Goal: Information Seeking & Learning: Learn about a topic

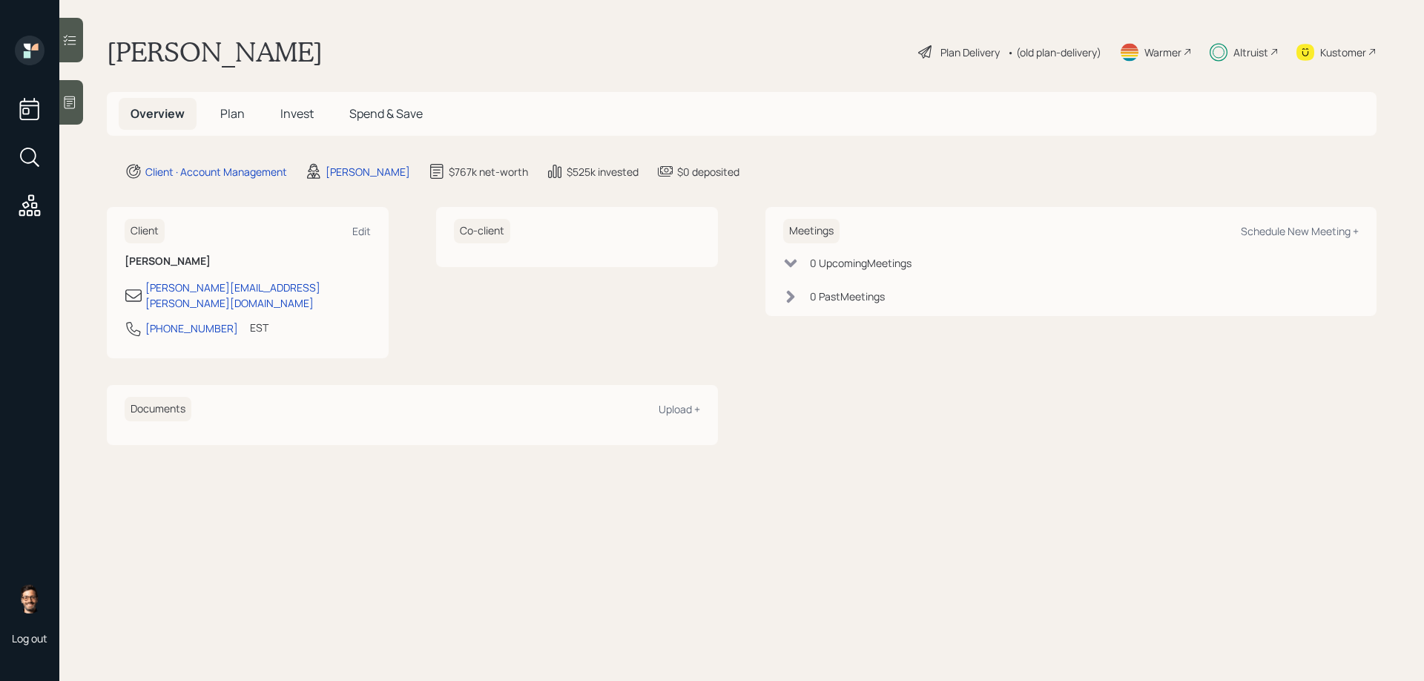
click at [1335, 51] on div "Kustomer" at bounding box center [1343, 52] width 46 height 16
click at [291, 116] on span "Invest" at bounding box center [296, 113] width 33 height 16
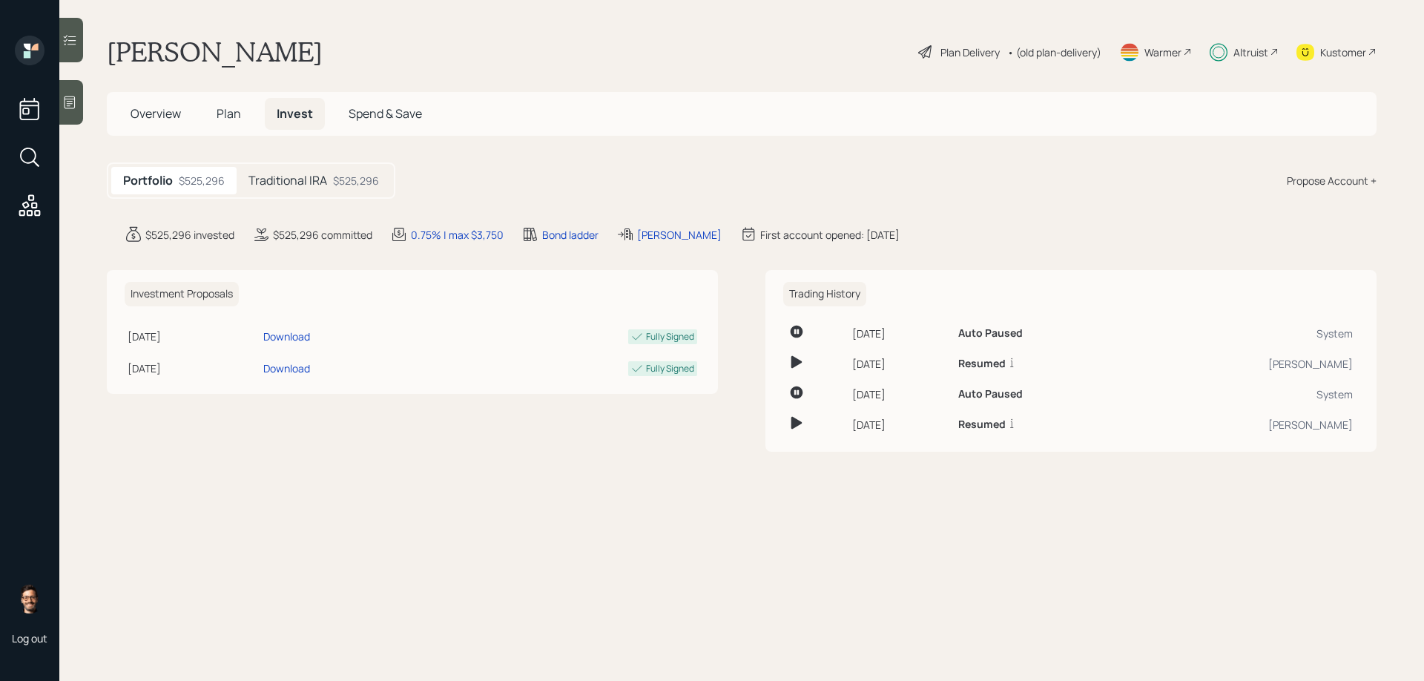
click at [289, 169] on div "Traditional IRA $525,296" at bounding box center [314, 180] width 154 height 27
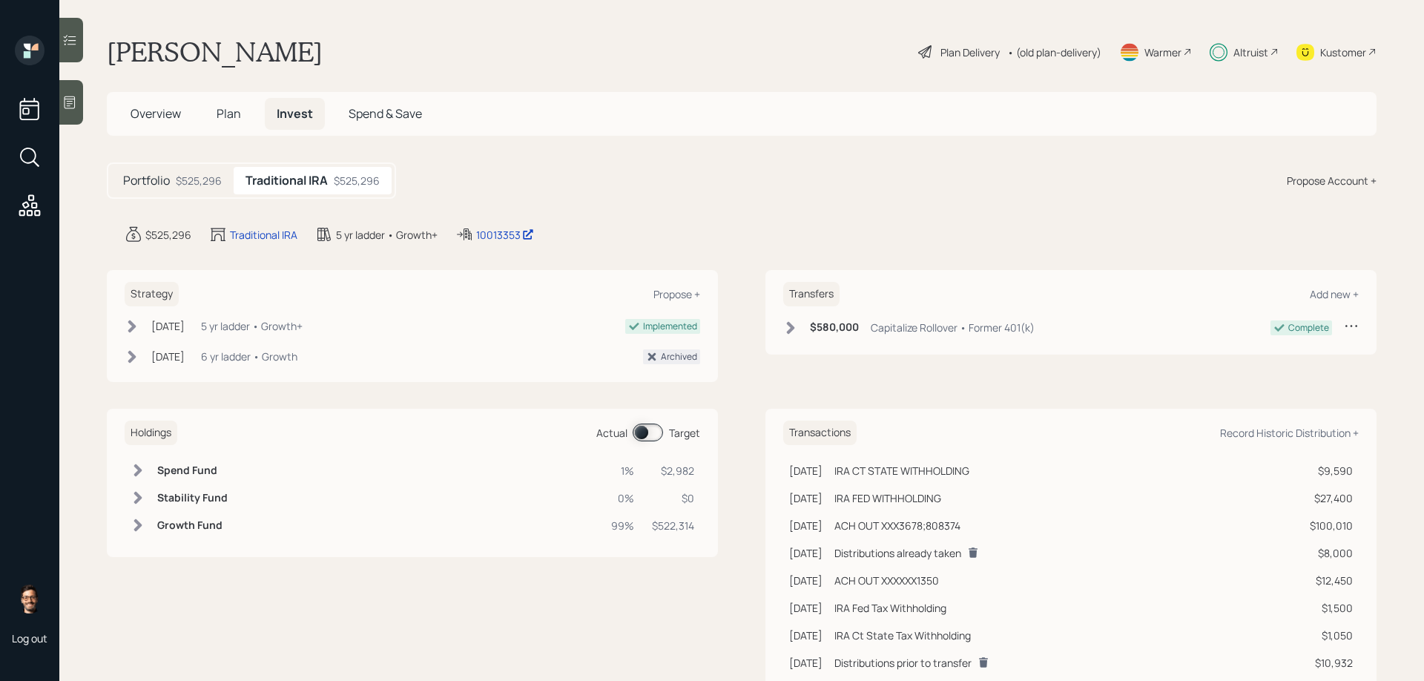
click at [648, 429] on span at bounding box center [648, 432] width 30 height 18
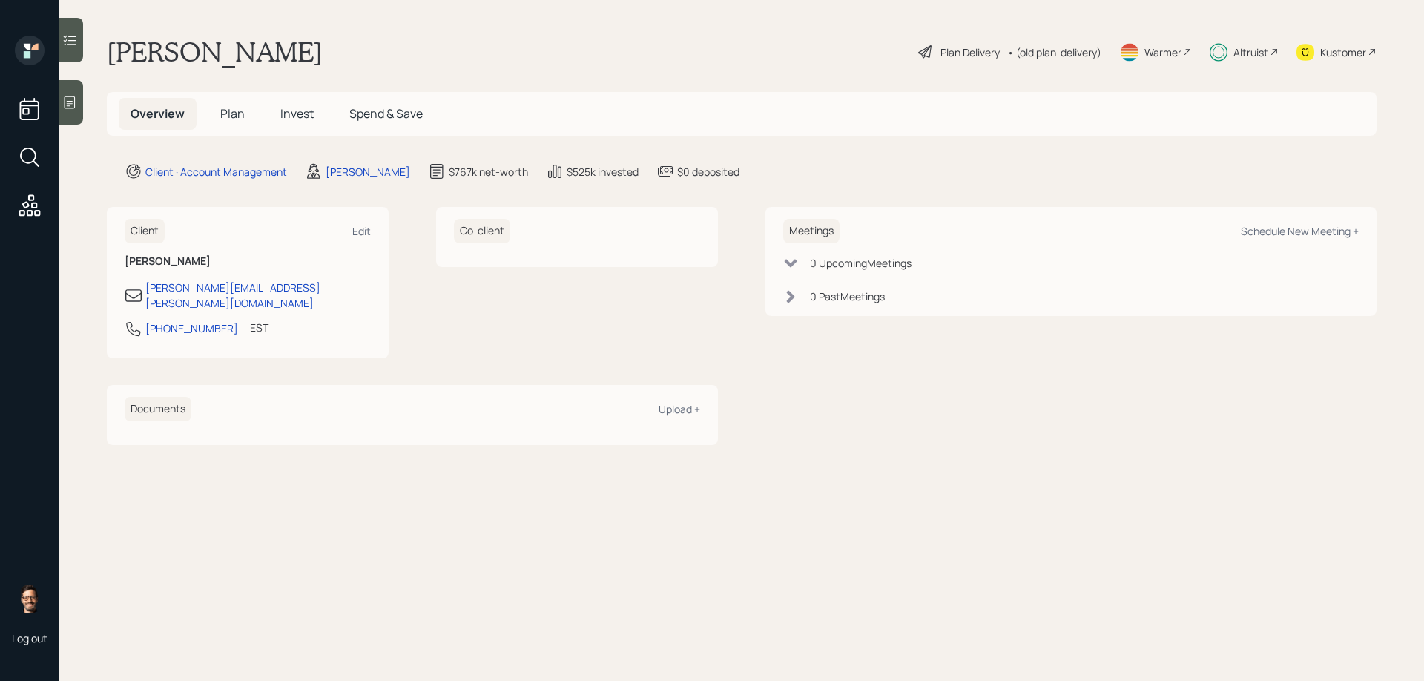
click at [1241, 50] on div "Altruist" at bounding box center [1250, 52] width 35 height 16
